Goal: Task Accomplishment & Management: Complete application form

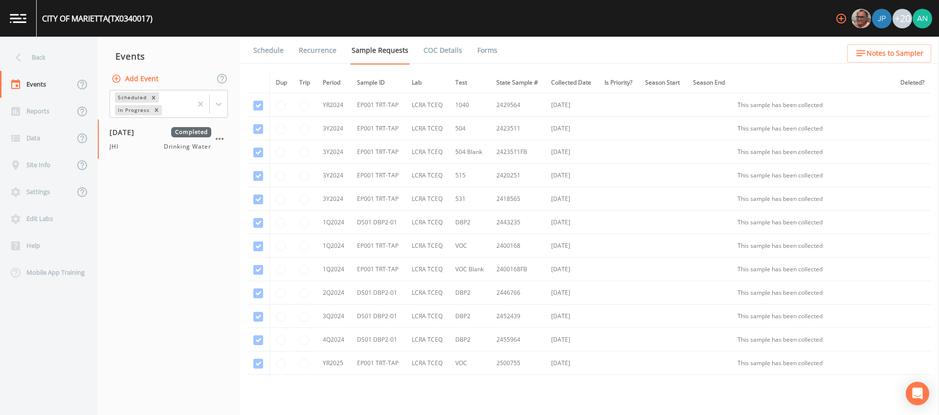
click at [171, 239] on nav "Events Add Event Scheduled In Progress 09/17/2025 Completed JHI Drinking Water" at bounding box center [169, 226] width 142 height 379
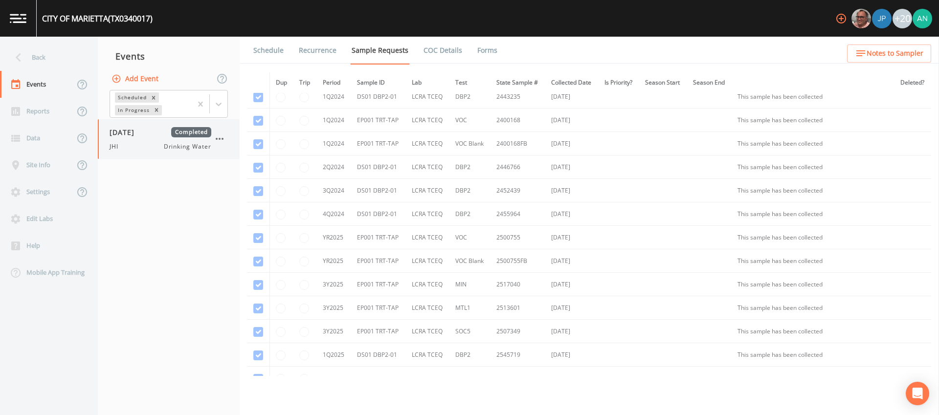
click at [131, 152] on div "09/17/2025 Completed JHI Drinking Water" at bounding box center [169, 139] width 142 height 40
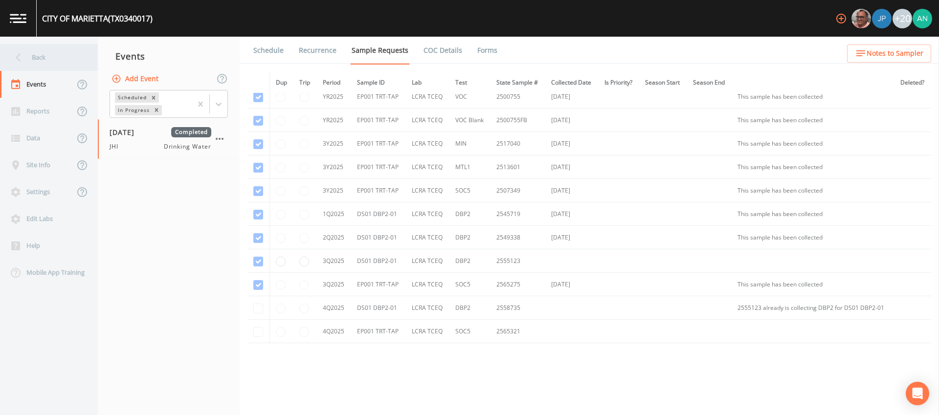
click at [27, 57] on div "Back" at bounding box center [44, 57] width 88 height 27
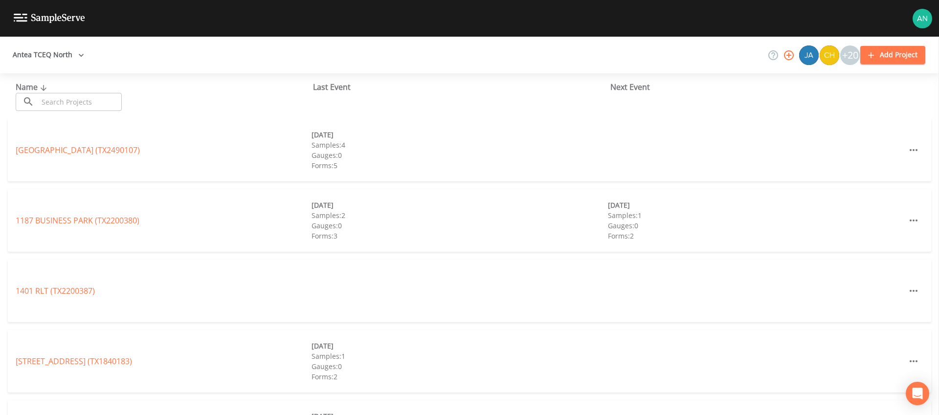
click at [71, 106] on input "text" at bounding box center [80, 102] width 84 height 18
paste input "TX1070167"
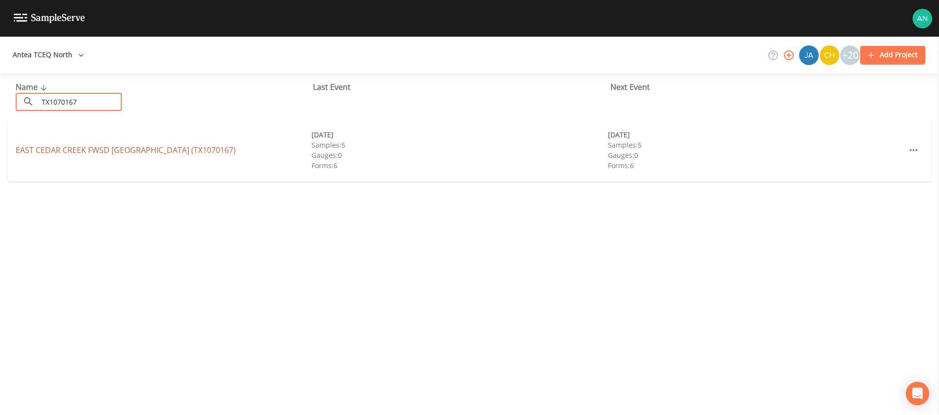
type input "TX1070167"
click at [91, 152] on link "EAST CEDAR CREEK FWSD BROOKSHIRE (TX1070167)" at bounding box center [126, 150] width 220 height 11
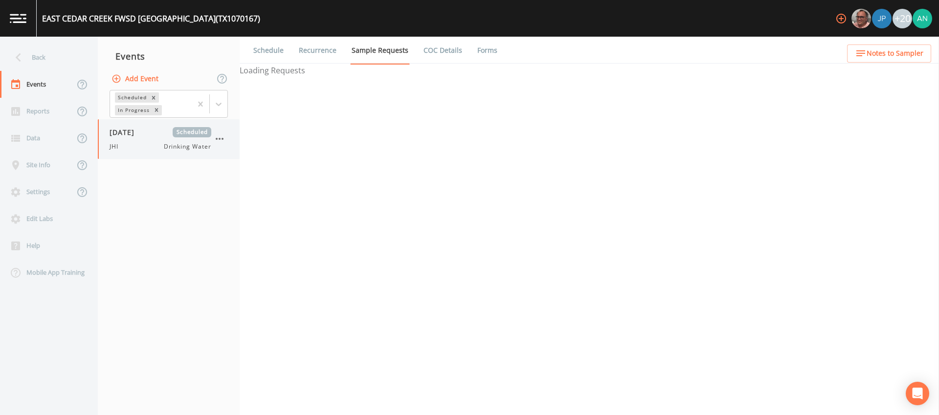
click at [129, 152] on div "09/18/2025 Scheduled JHI Drinking Water" at bounding box center [169, 139] width 142 height 40
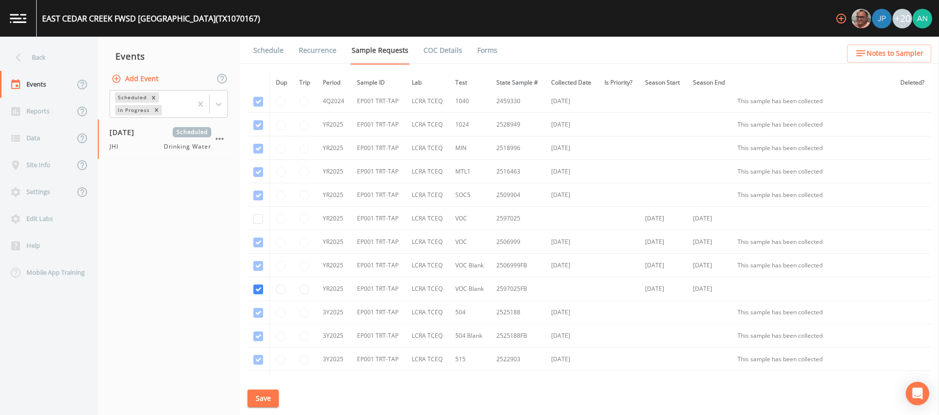
scroll to position [566, 0]
click at [216, 15] on div "EAST CEDAR CREEK FWSD BROOKSHIRE (TX1070167)" at bounding box center [151, 19] width 218 height 12
copy div "TX1070167"
click at [502, 221] on td "2597025" at bounding box center [518, 219] width 55 height 23
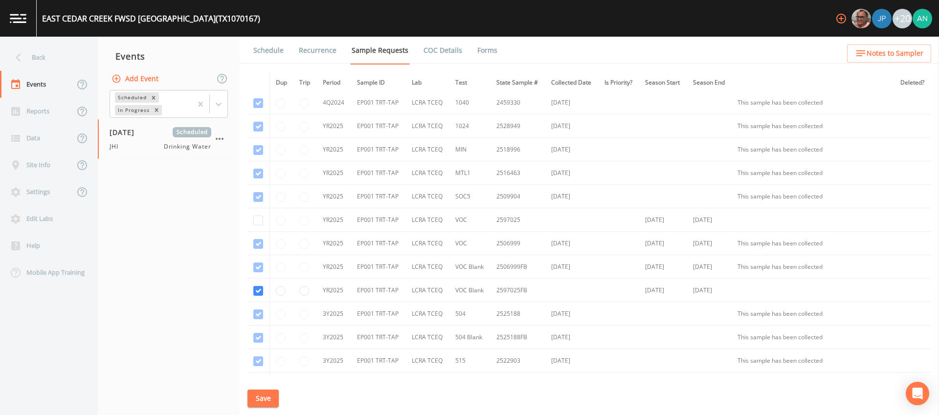
click at [502, 221] on td "2597025" at bounding box center [518, 219] width 55 height 23
click at [142, 184] on nav "Events Add Event Scheduled In Progress 09/18/2025 Scheduled JHI Drinking Water" at bounding box center [169, 226] width 142 height 379
click at [139, 82] on button "Add Event" at bounding box center [136, 79] width 53 height 18
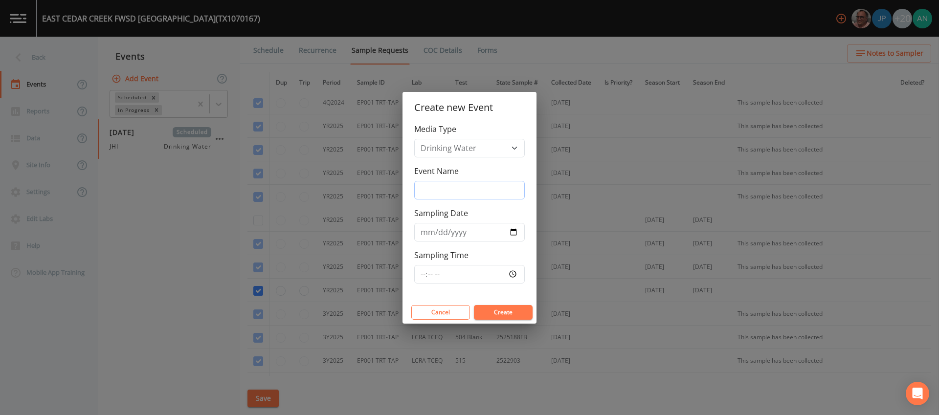
click at [437, 189] on input "Event Name" at bounding box center [469, 190] width 111 height 19
type input "JHI B"
click at [512, 233] on input "Sampling Date" at bounding box center [469, 232] width 111 height 19
type input "2025-09-18"
click at [499, 316] on button "Create" at bounding box center [503, 312] width 59 height 15
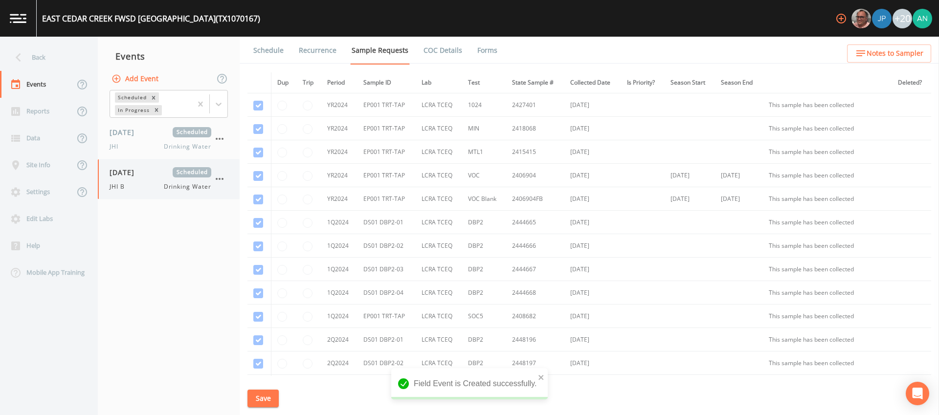
click at [131, 193] on div "09/18/2025 Scheduled JHI B Drinking Water" at bounding box center [169, 180] width 142 height 40
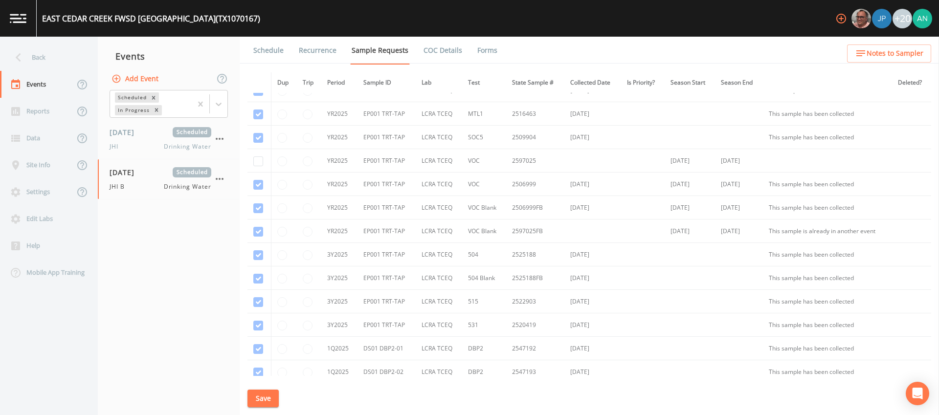
scroll to position [623, 0]
click at [523, 164] on td "2597025" at bounding box center [535, 163] width 58 height 23
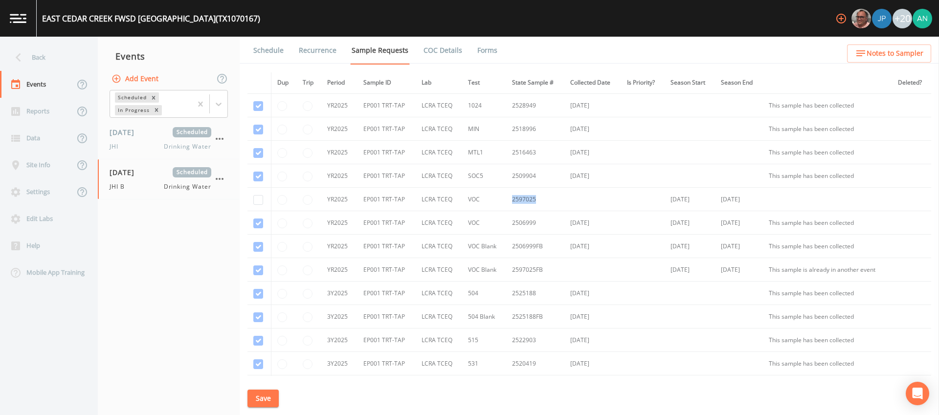
scroll to position [586, 0]
click at [257, 202] on input "checkbox" at bounding box center [258, 201] width 10 height 10
checkbox input "true"
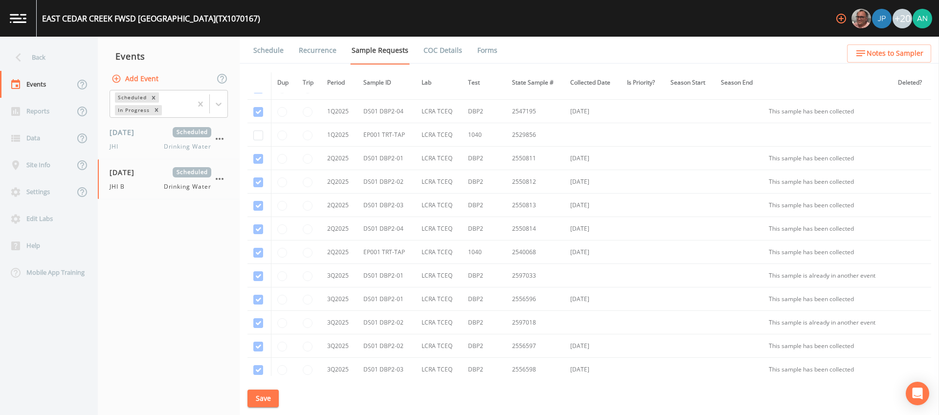
scroll to position [939, 0]
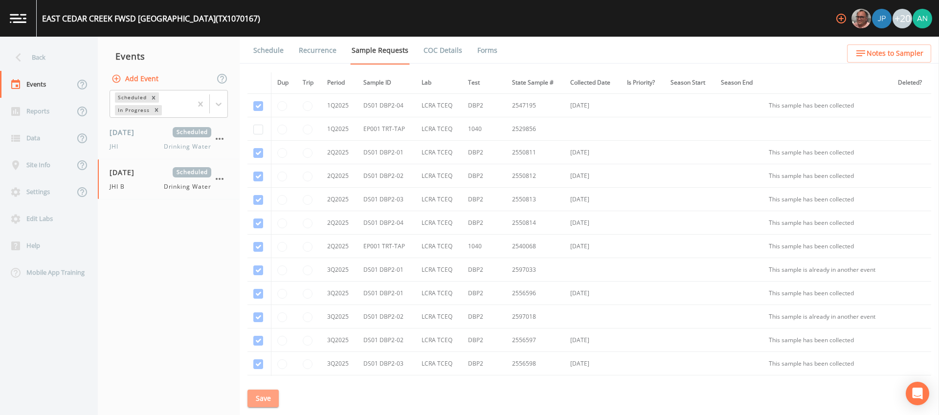
click at [261, 403] on button "Save" at bounding box center [263, 399] width 31 height 18
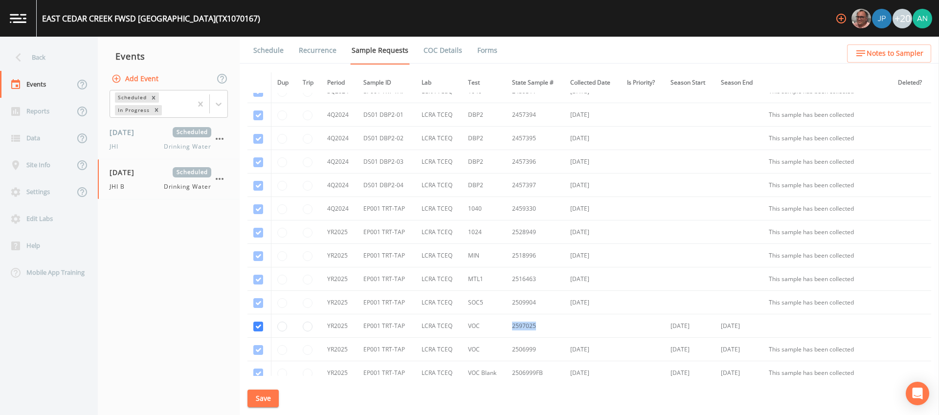
click at [262, 48] on link "Schedule" at bounding box center [268, 50] width 33 height 27
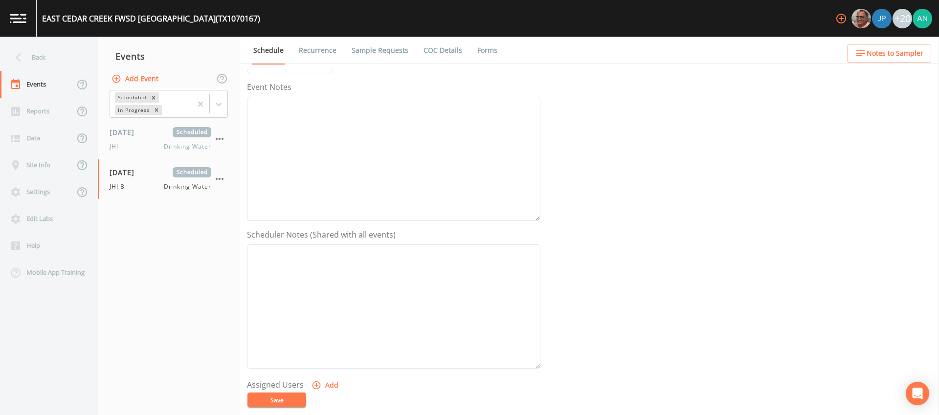
scroll to position [275, 0]
click at [332, 223] on button "Add" at bounding box center [326, 225] width 33 height 18
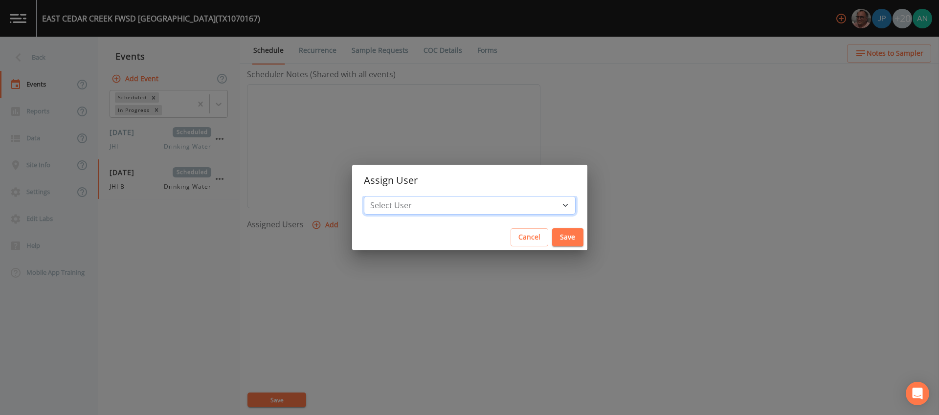
click at [459, 206] on select "Select User Mike Franklin Joshua gere Paul David Weber Zachary Evans Stafford J…" at bounding box center [470, 205] width 212 height 19
select select "a5a304aa-47e0-4d0c-bb11-516c0cd15b21"
click at [399, 196] on select "Select User Mike Franklin Joshua gere Paul David Weber Zachary Evans Stafford J…" at bounding box center [470, 205] width 212 height 19
click at [552, 241] on button "Save" at bounding box center [567, 238] width 31 height 18
select select
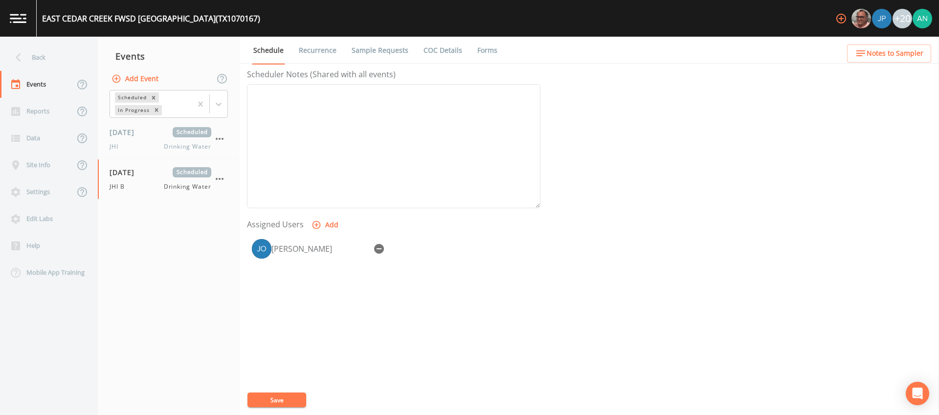
click at [283, 399] on button "Save" at bounding box center [277, 400] width 59 height 15
click at [365, 53] on link "Sample Requests" at bounding box center [380, 50] width 60 height 27
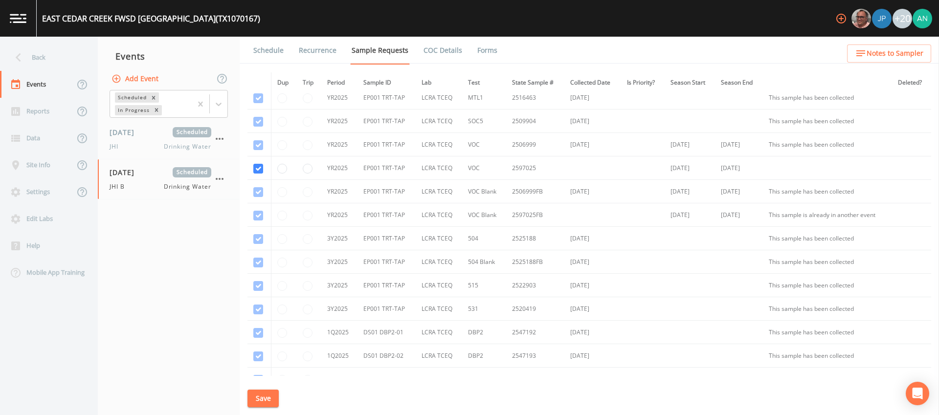
scroll to position [642, 0]
